Goal: Check status: Check status

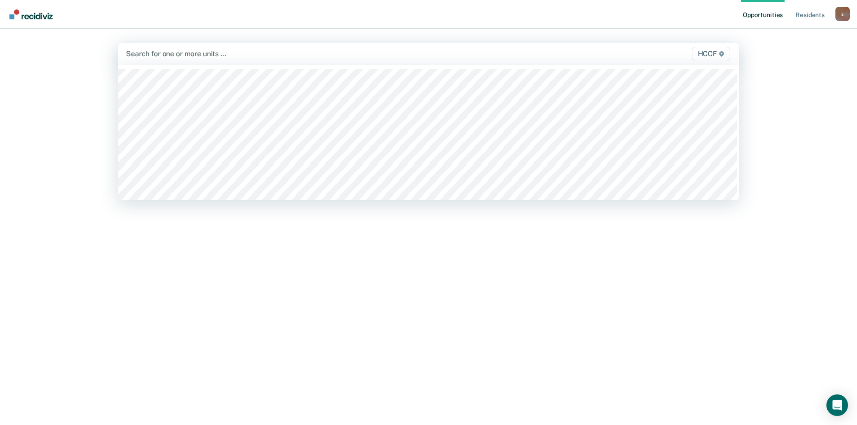
click at [228, 50] on div at bounding box center [337, 54] width 423 height 10
click at [237, 51] on div at bounding box center [337, 54] width 423 height 10
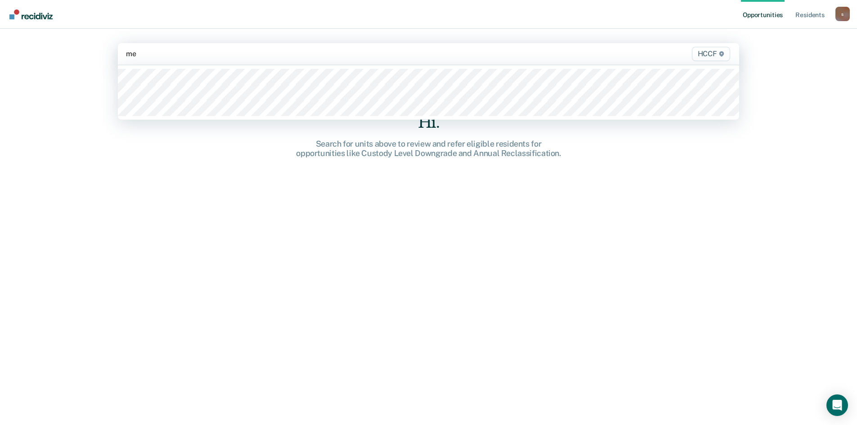
type input "me1"
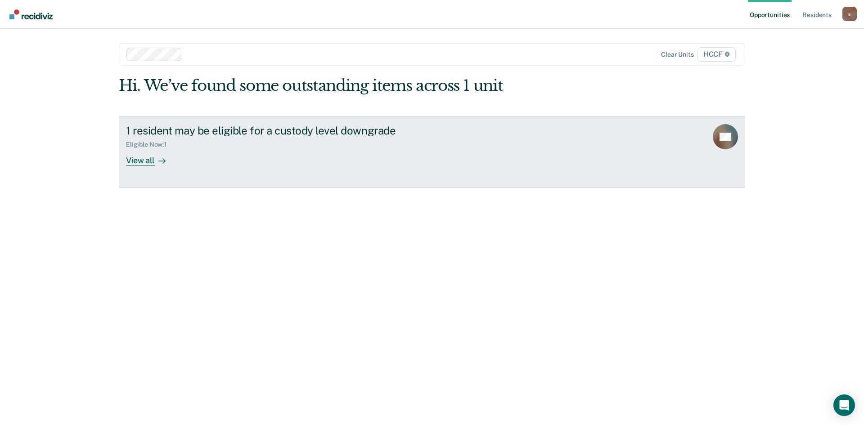
click at [155, 159] on div at bounding box center [160, 160] width 11 height 10
